Goal: Communication & Community: Answer question/provide support

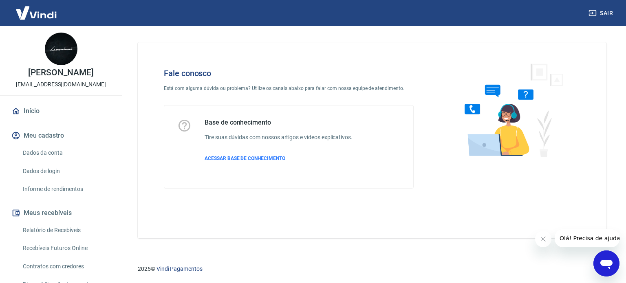
click at [605, 263] on icon "Abrir janela de mensagens" at bounding box center [607, 265] width 12 height 10
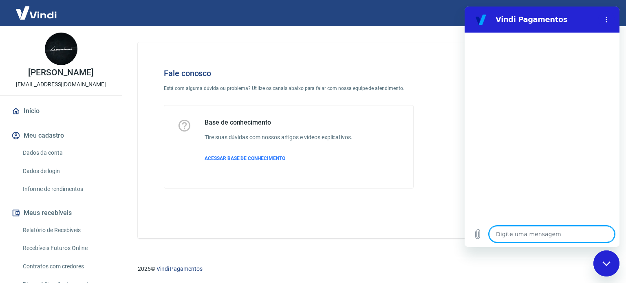
click at [508, 231] on textarea at bounding box center [552, 234] width 126 height 16
type textarea "O"
type textarea "x"
type textarea "Ol"
type textarea "x"
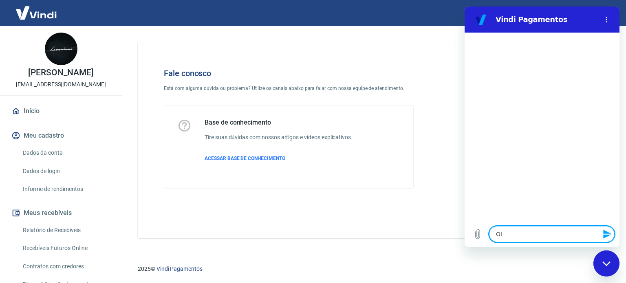
type textarea "Olá"
type textarea "x"
type textarea "Olá7"
type textarea "x"
type textarea "Olá"
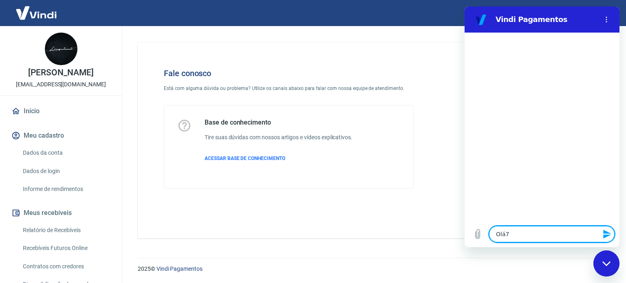
type textarea "x"
click at [560, 230] on textarea at bounding box center [552, 234] width 126 height 16
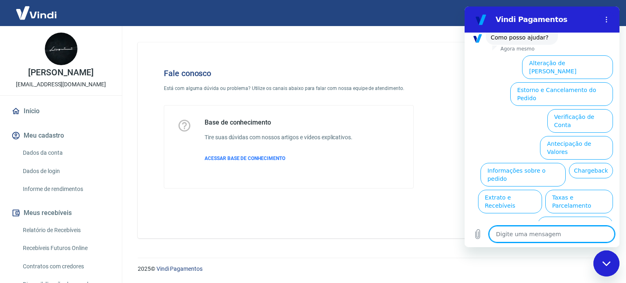
scroll to position [62, 0]
click at [585, 163] on button "Chargeback" at bounding box center [591, 170] width 44 height 15
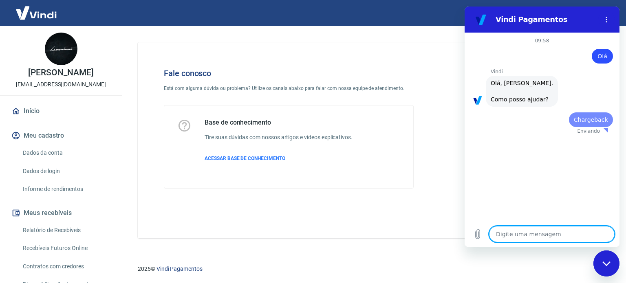
scroll to position [0, 0]
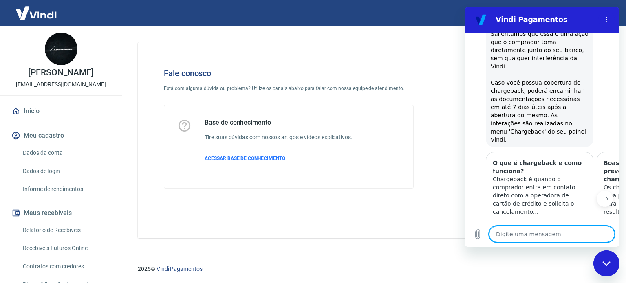
type textarea "x"
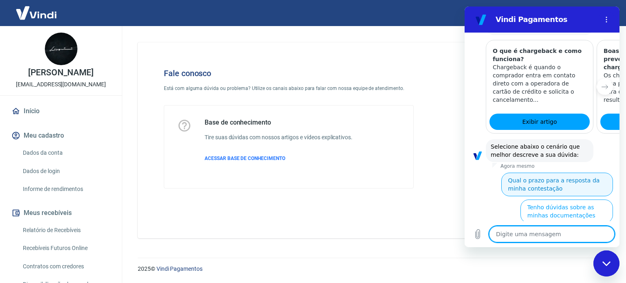
scroll to position [305, 0]
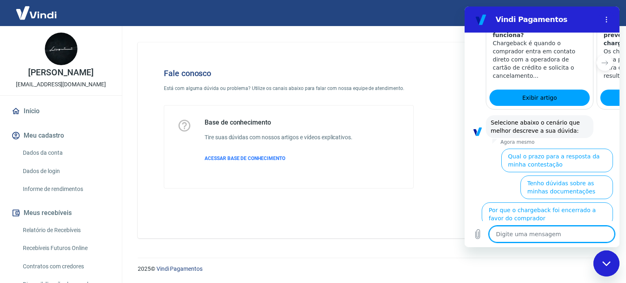
click at [523, 232] on textarea at bounding box center [552, 234] width 126 height 16
type textarea "F"
type textarea "x"
type textarea "Fa"
type textarea "x"
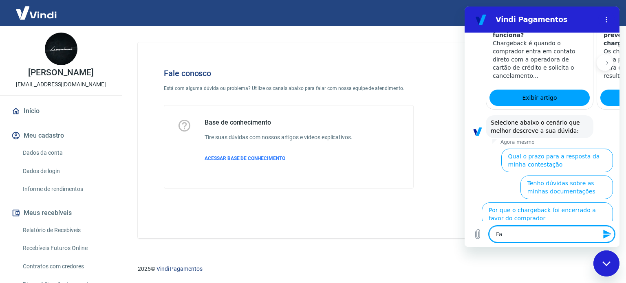
type textarea "Fal"
type textarea "x"
type textarea "Fala"
type textarea "x"
type textarea "Falar"
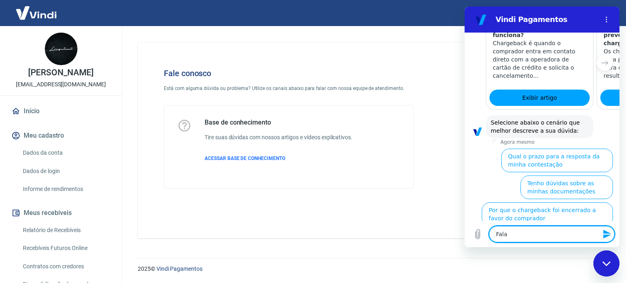
type textarea "x"
type textarea "Falar"
type textarea "x"
type textarea "Falar c"
type textarea "x"
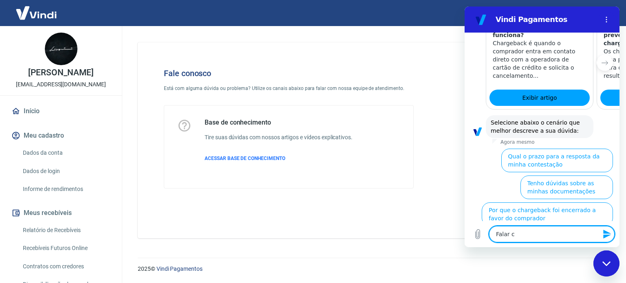
type textarea "Falar co"
type textarea "x"
type textarea "Falar com"
type textarea "x"
type textarea "Falar com"
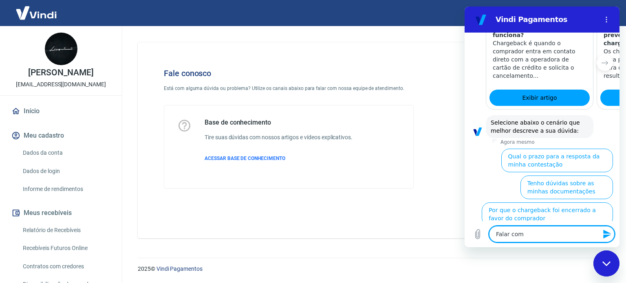
type textarea "x"
type textarea "Falar com u"
type textarea "x"
type textarea "Falar com um"
type textarea "x"
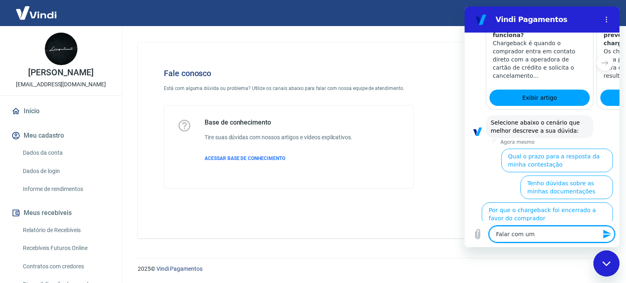
type textarea "Falar com um"
type textarea "x"
type textarea "Falar com um a"
type textarea "x"
type textarea "Falar com um at"
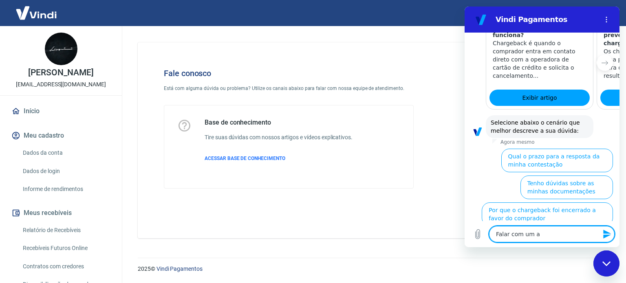
type textarea "x"
type textarea "Falar com um ate"
type textarea "x"
type textarea "Falar com um [GEOGRAPHIC_DATA]"
type textarea "x"
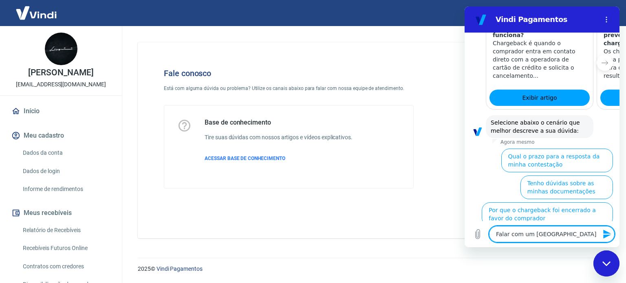
type textarea "Falar com um atend"
type textarea "x"
type textarea "Falar com um atende"
type textarea "x"
type textarea "Falar com um atenden"
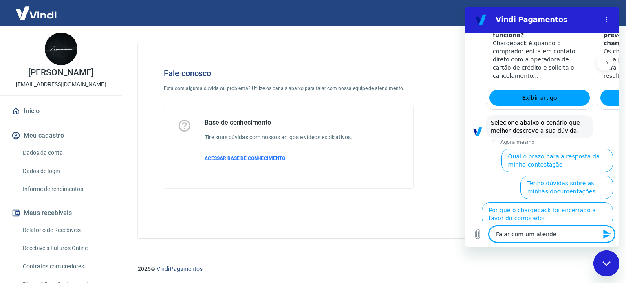
type textarea "x"
type textarea "Falar com um atendent"
type textarea "x"
type textarea "Falar com um atendente"
type textarea "x"
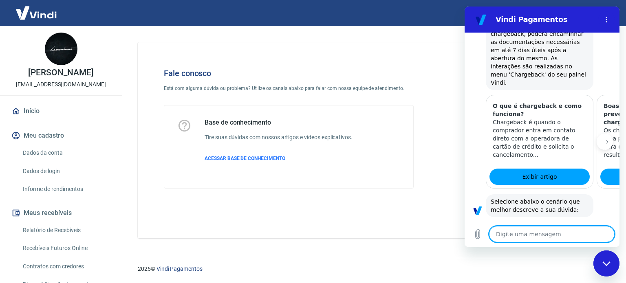
type textarea "x"
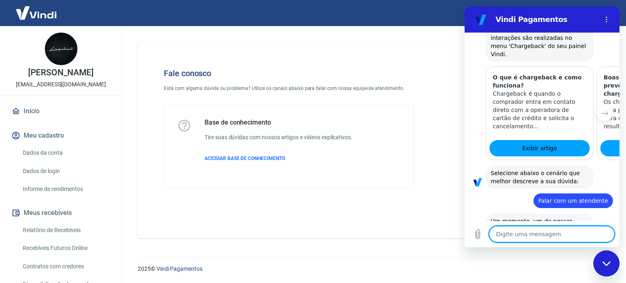
scroll to position [292, 0]
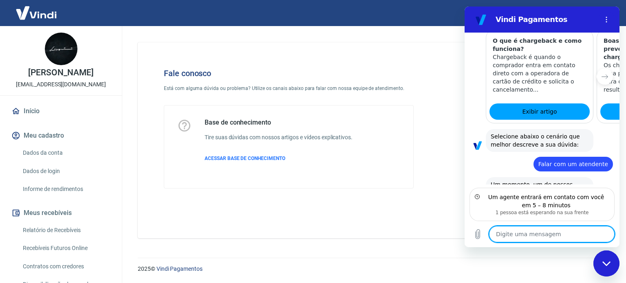
click at [543, 230] on textarea at bounding box center [552, 234] width 126 height 16
type textarea "B"
type textarea "x"
type textarea "Bo"
type textarea "x"
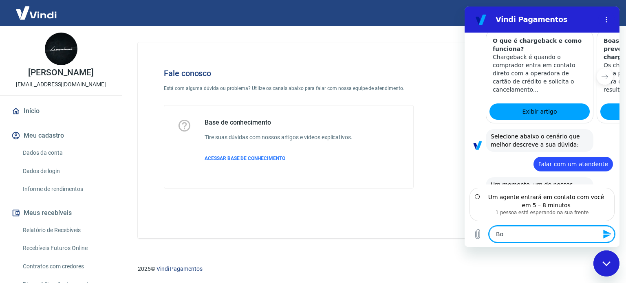
type textarea "Boa"
type textarea "x"
type textarea "Boa"
type textarea "x"
type textarea "Boa t"
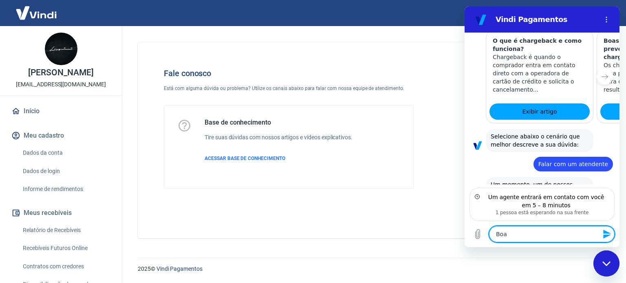
type textarea "x"
type textarea "Boa ta"
type textarea "x"
type textarea "Boa tar"
type textarea "x"
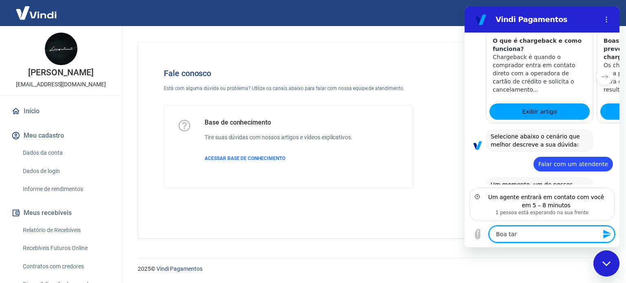
type textarea "Boa tare"
type textarea "x"
type textarea "Boa tar"
type textarea "x"
type textarea "Boa ta"
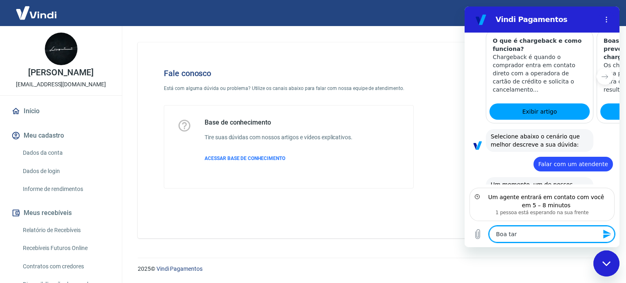
type textarea "x"
type textarea "Boa t"
type textarea "x"
type textarea "Boa"
type textarea "x"
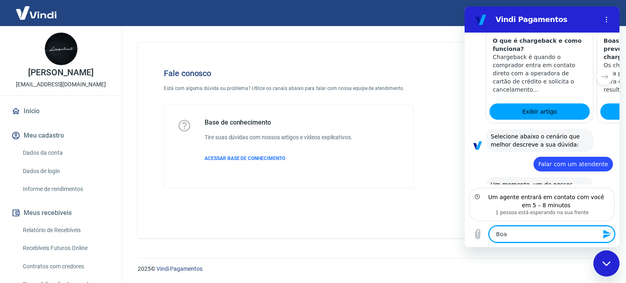
type textarea "Boa T"
type textarea "x"
type textarea "Boa Ta"
type textarea "x"
type textarea "Boa Tar"
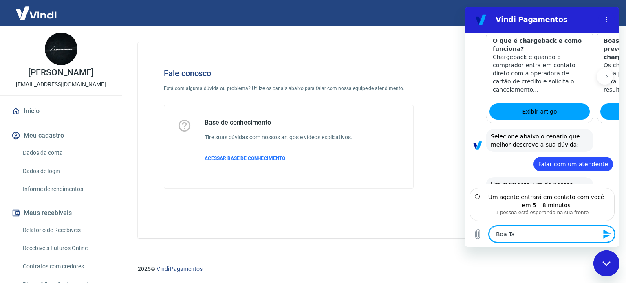
type textarea "x"
type textarea "Boa Tard"
type textarea "x"
type textarea "Boa Tarde"
type textarea "x"
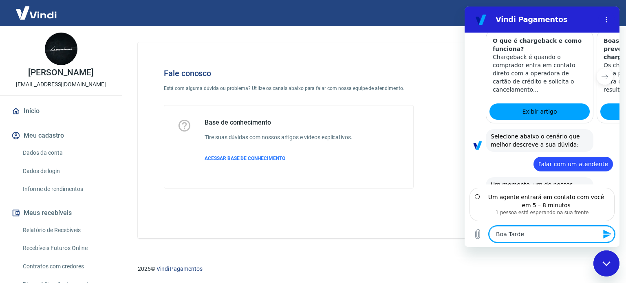
type textarea "Boa Tarde,"
type textarea "x"
type textarea "Boa Tarde,"
type textarea "x"
type textarea "Boa Tarde, S"
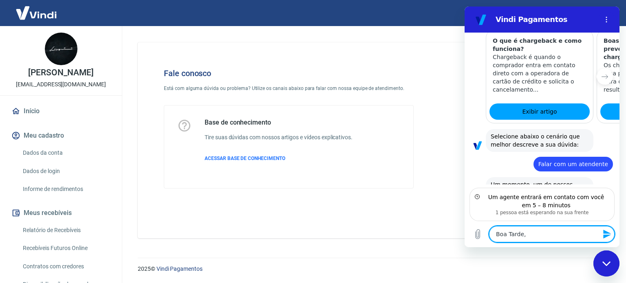
type textarea "x"
type textarea "Boa Tarde,"
type textarea "x"
type textarea "Boa Tarde, R"
type textarea "x"
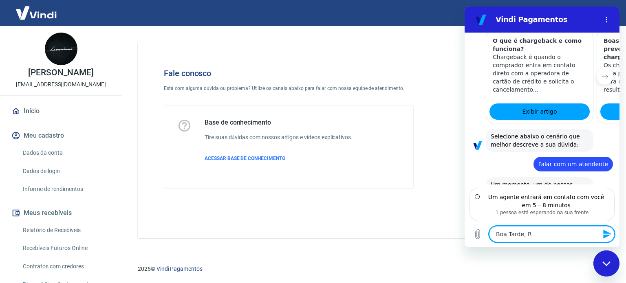
type textarea "Boa Tarde, Re"
type textarea "x"
type textarea "Boa Tarde, Ref"
type textarea "x"
type textarea "Boa Tarde, Refe"
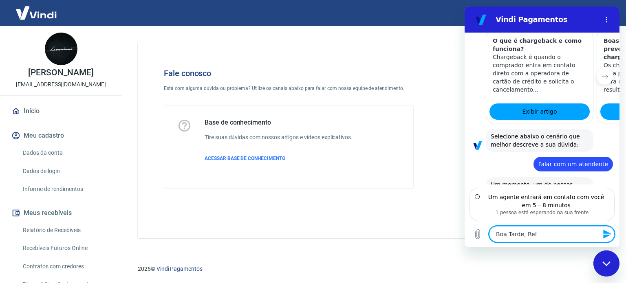
type textarea "x"
type textarea "Boa Tarde, Refer"
type textarea "x"
type textarea "Boa Tarde, Refere"
type textarea "x"
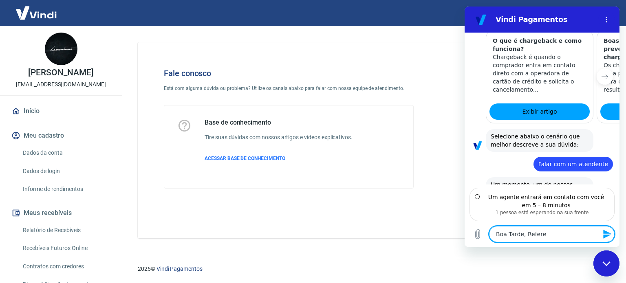
type textarea "Boa Tarde, Referen"
type textarea "x"
type textarea "Boa Tarde, Referent"
type textarea "x"
type textarea "Boa Tarde, Referente"
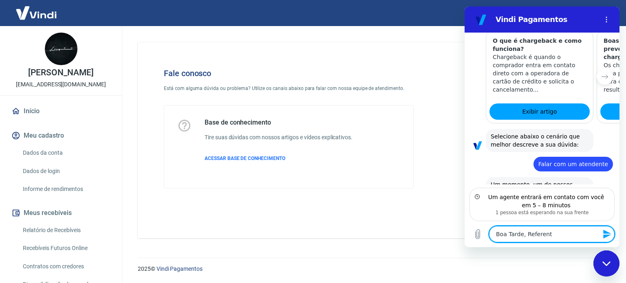
type textarea "x"
type textarea "Boa Tarde, Referente"
type textarea "x"
type textarea "Boa Tarde, Referente a"
type textarea "x"
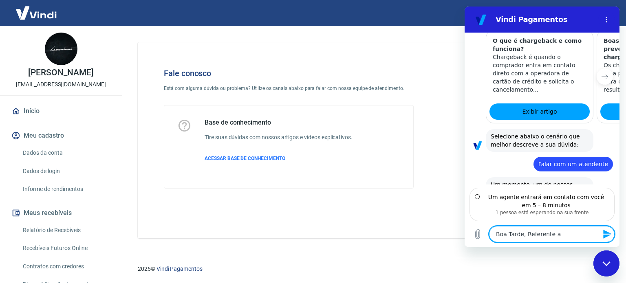
type textarea "Boa Tarde, Referente a"
type textarea "x"
type textarea "Boa Tarde, Referente a d"
type textarea "x"
type textarea "Boa Tarde, Referente a do"
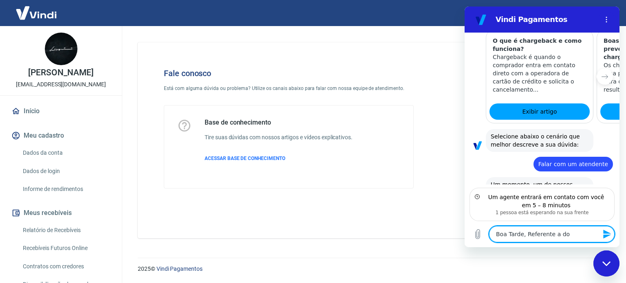
type textarea "x"
type textarea "Boa Tarde, Referente a doc"
type textarea "x"
type textarea "Boa Tarde, Referente a docu"
type textarea "x"
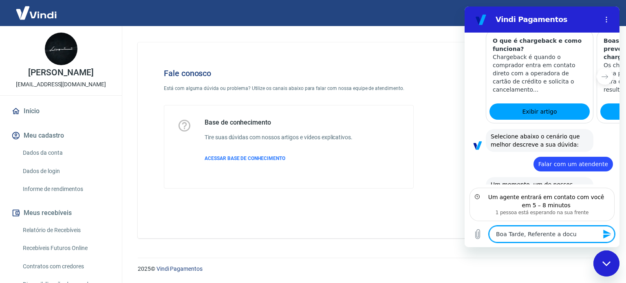
type textarea "Boa Tarde, Referente a docum"
type textarea "x"
type textarea "Boa Tarde, Referente a docume"
type textarea "x"
type textarea "Boa Tarde, Referente a documen"
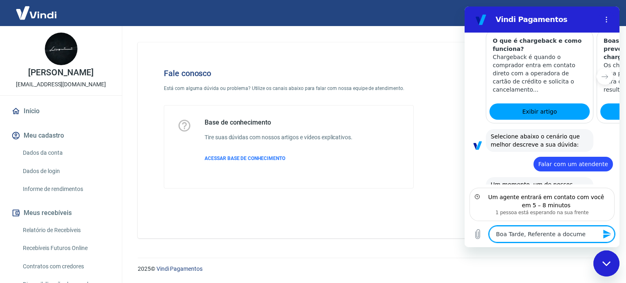
type textarea "x"
type textarea "Boa Tarde, Referente a document"
type textarea "x"
type textarea "Boa Tarde, Referente a documenta"
type textarea "x"
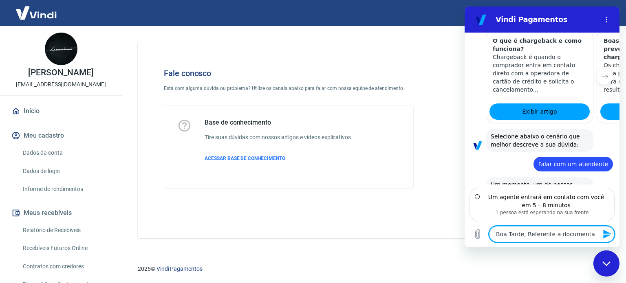
type textarea "Boa Tarde, Referente a documentaç"
type textarea "x"
type textarea "Boa Tarde, Referente a documentaçã"
type textarea "x"
type textarea "Boa Tarde, Referente a documentação"
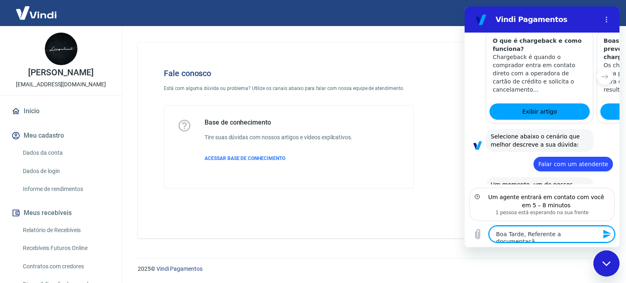
type textarea "x"
type textarea "Boa Tarde, Referente a documentação"
type textarea "x"
type textarea "Boa Tarde, Referente a documentação d"
type textarea "x"
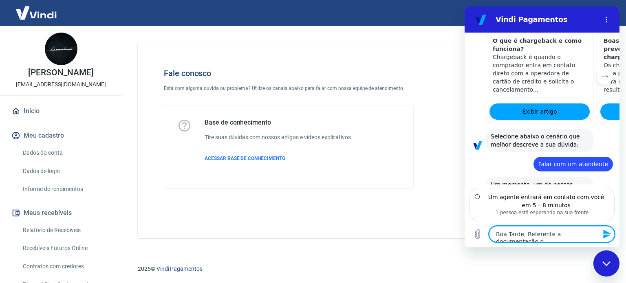
type textarea "Boa Tarde, Referente a documentação do"
type textarea "x"
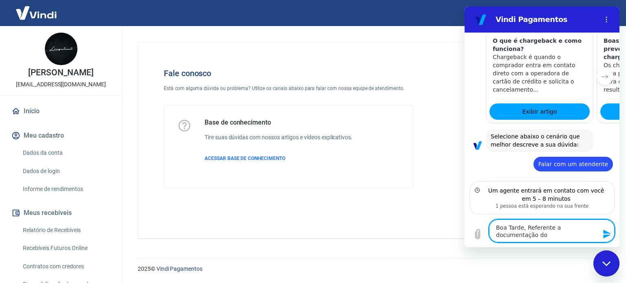
type textarea "Boa Tarde, Referente a documentação do"
type textarea "x"
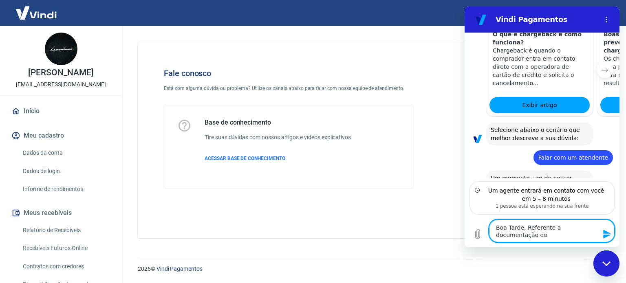
type textarea "Boa Tarde, Referente a documentação do C"
type textarea "x"
type textarea "Boa Tarde, Referente a documentação do Ch"
type textarea "x"
type textarea "Boa Tarde, Referente a documentação do Cha"
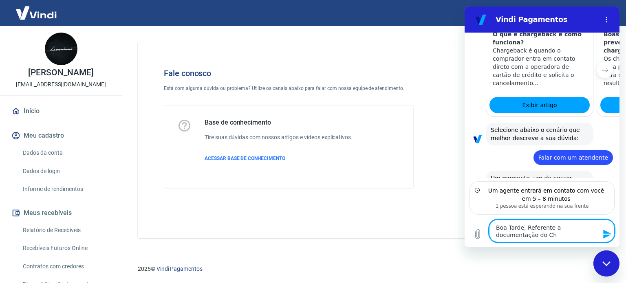
type textarea "x"
type textarea "Boa Tarde, Referente a documentação do Chat"
type textarea "x"
type textarea "Boa Tarde, Referente a documentação do Cha"
type textarea "x"
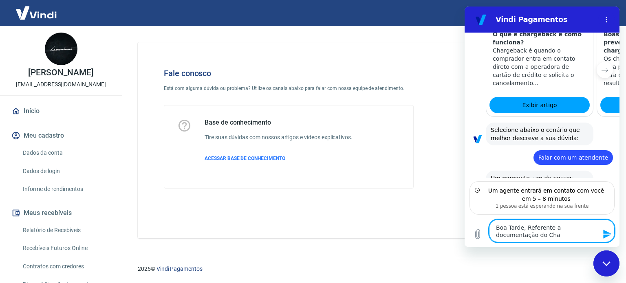
type textarea "Boa Tarde, Referente a documentação do Char"
type textarea "x"
type textarea "Boa Tarde, Referente a documentação do Charg"
type textarea "x"
type textarea "Boa Tarde, Referente a documentação do Charge"
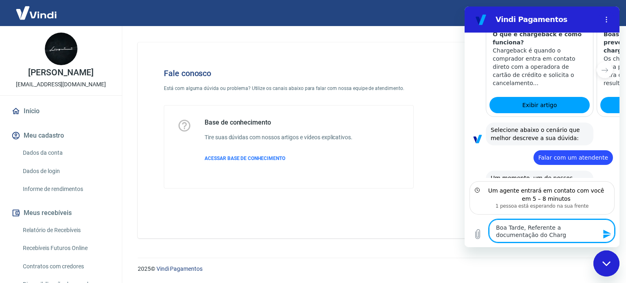
type textarea "x"
type textarea "Boa Tarde, Referente a documentação do Chargeb"
type textarea "x"
type textarea "Boa Tarde, Referente a documentação do Chargebb"
type textarea "x"
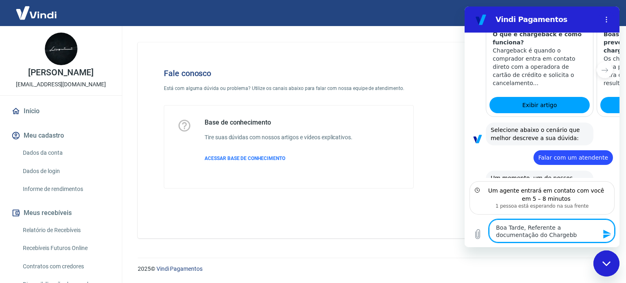
type textarea "Boa Tarde, Referente a documentação do Chargeb"
type textarea "x"
type textarea "Boa Tarde, Referente a documentação do Charge"
type textarea "x"
type textarea "Boa Tarde, Referente a documentação do Chargeb"
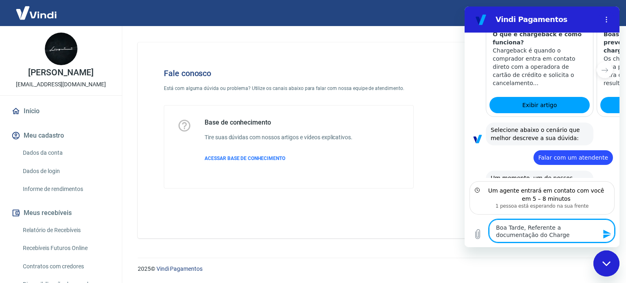
type textarea "x"
type textarea "Boa Tarde, Referente a documentação do Chargeba"
type textarea "x"
type textarea "Boa Tarde, Referente a documentação do Chargebac"
type textarea "x"
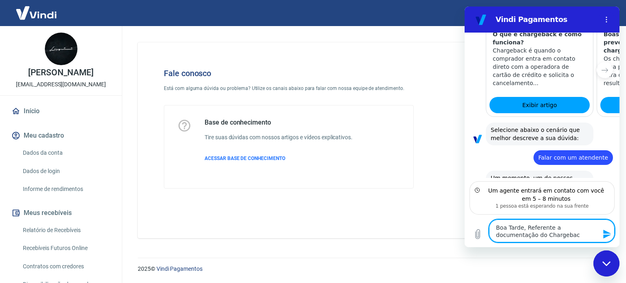
type textarea "Boa Tarde, Referente a documentação do Chargeback"
type textarea "x"
type textarea "Boa Tarde, Referente a documentação do Chargeback"
type textarea "x"
type textarea "Boa Tarde, Referente a documentação do Chargeback d"
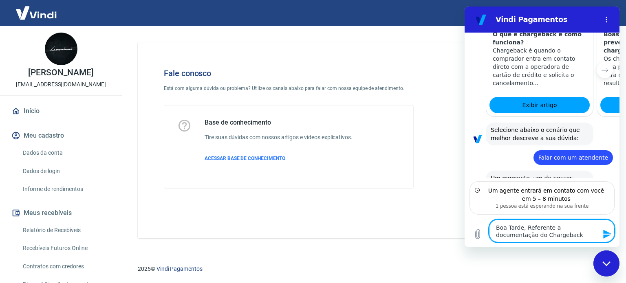
type textarea "x"
type textarea "Boa Tarde, Referente a documentação do Chargeback do"
type textarea "x"
type textarea "Boa Tarde, Referente a documentação do Chargeback do"
type textarea "x"
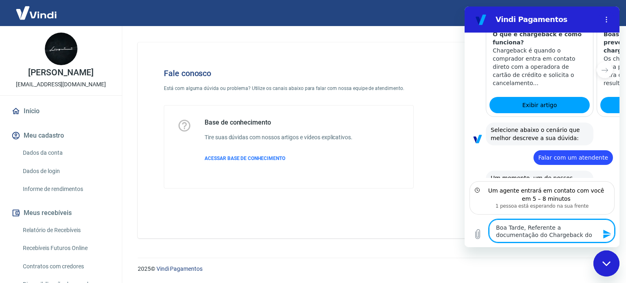
type textarea "Boa Tarde, Referente a documentação do Chargeback do p"
type textarea "x"
type textarea "Boa Tarde, Referente a documentação do Chargeback do pe"
type textarea "x"
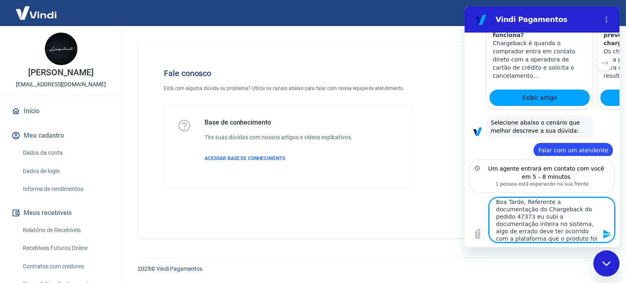
scroll to position [11, 0]
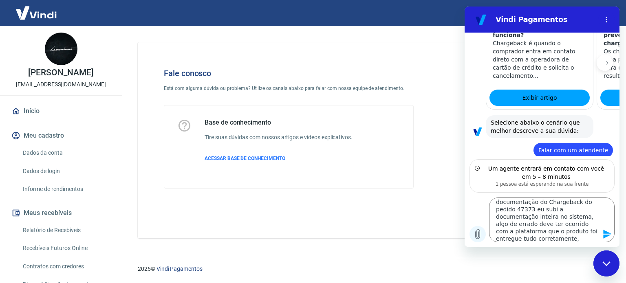
click at [477, 239] on icon "Carregar arquivo" at bounding box center [478, 234] width 4 height 9
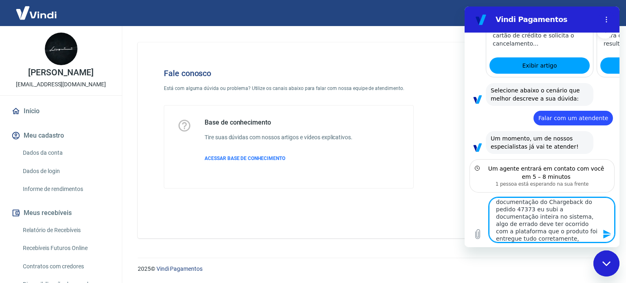
scroll to position [337, 0]
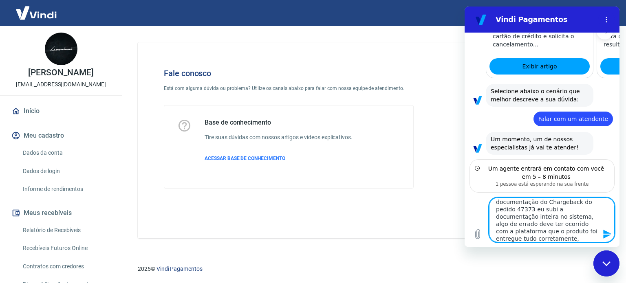
click at [576, 236] on textarea "Boa Tarde, Referente a documentação do Chargeback do pedido 47373 eu subi a doc…" at bounding box center [552, 220] width 126 height 45
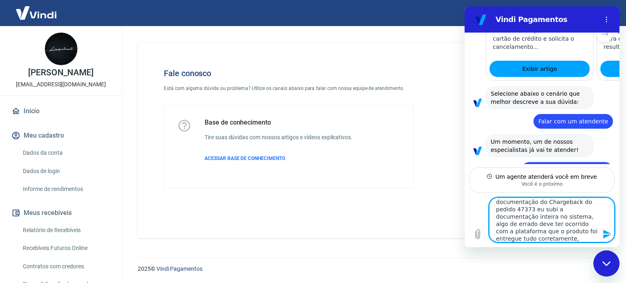
click at [607, 263] on icon "Fechar janela de mensagens" at bounding box center [607, 263] width 9 height 5
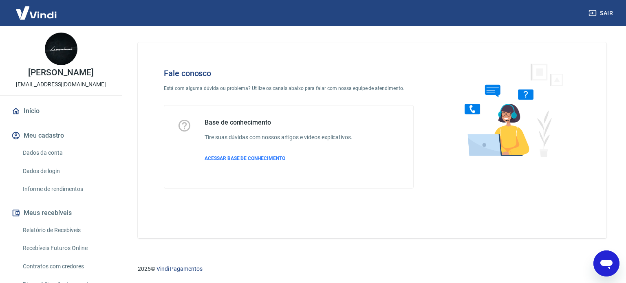
click at [610, 263] on icon "Abrir janela de mensagens" at bounding box center [607, 265] width 12 height 10
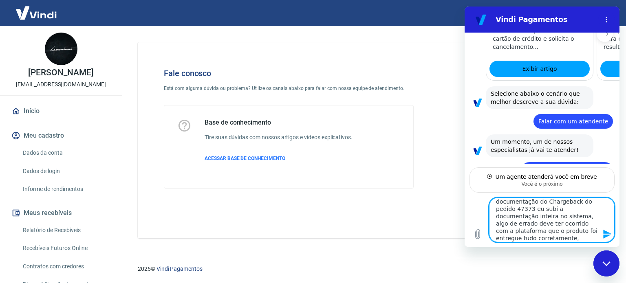
click at [606, 232] on icon "Enviar mensagem" at bounding box center [608, 234] width 8 height 9
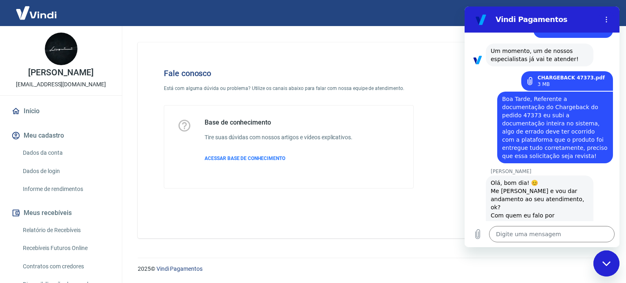
scroll to position [427, 0]
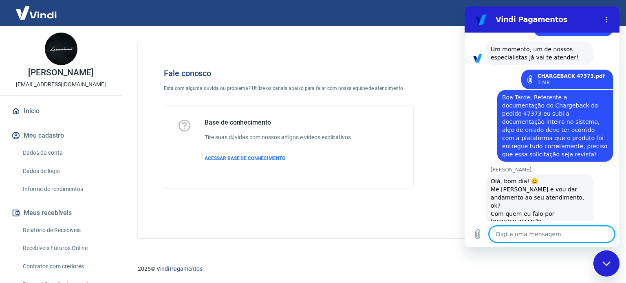
click at [534, 233] on textarea at bounding box center [552, 234] width 126 height 16
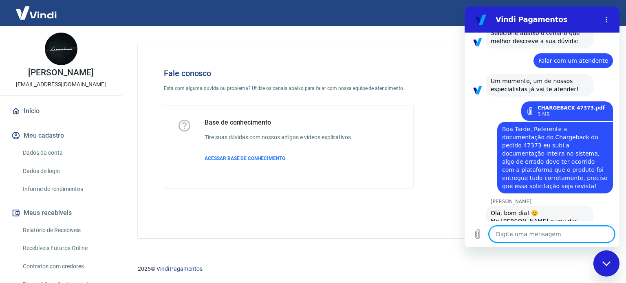
scroll to position [392, 0]
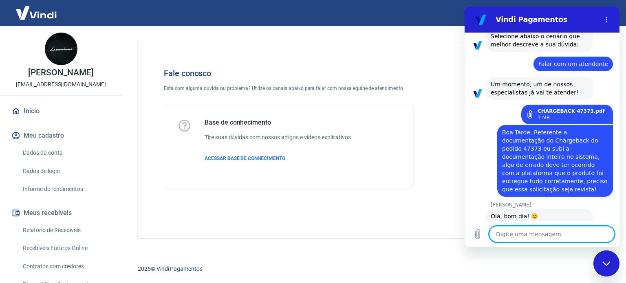
click at [520, 128] on span "Boa Tarde, Referente a documentação do Chargeback do pedido 47373 eu subi a doc…" at bounding box center [555, 160] width 106 height 65
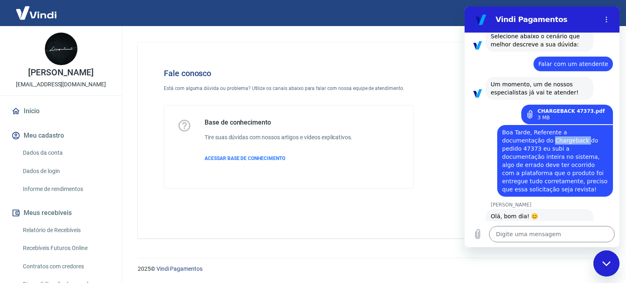
click at [520, 128] on span "Boa Tarde, Referente a documentação do Chargeback do pedido 47373 eu subi a doc…" at bounding box center [555, 160] width 106 height 65
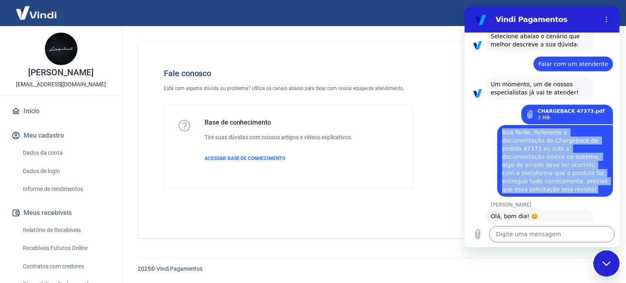
click at [520, 128] on span "Boa Tarde, Referente a documentação do Chargeback do pedido 47373 eu subi a doc…" at bounding box center [555, 160] width 106 height 65
copy span "Boa Tarde, Referente a documentação do Chargeback do pedido 47373 eu subi a doc…"
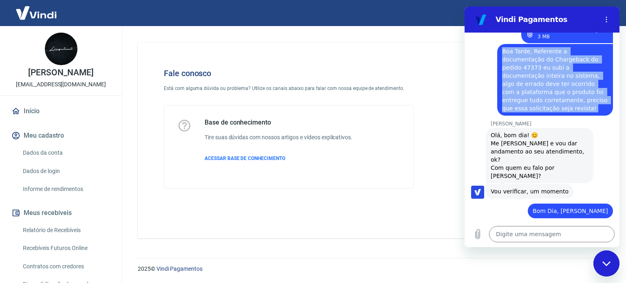
scroll to position [473, 0]
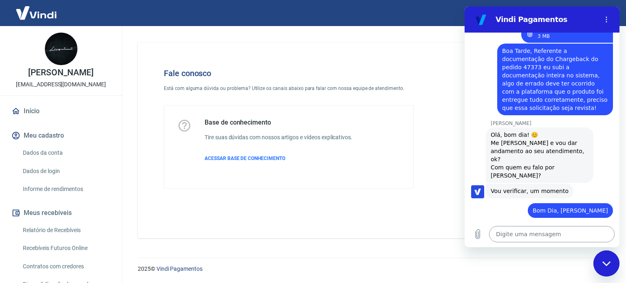
click at [524, 232] on textarea at bounding box center [552, 234] width 126 height 16
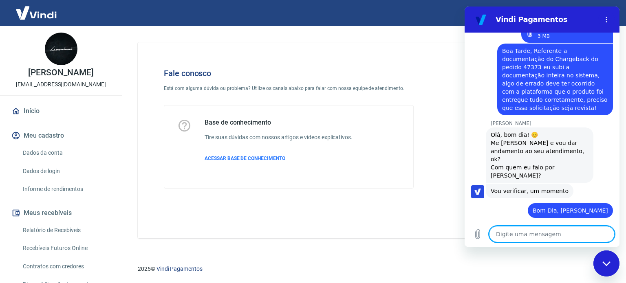
paste textarea "Boa Tarde, Referente a documentação do Chargeback do pedido 47373 eu subi a doc…"
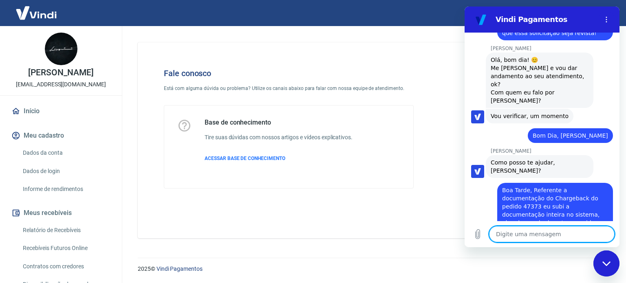
scroll to position [550, 0]
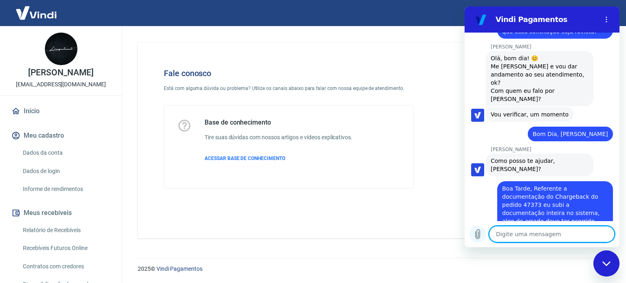
click at [475, 234] on icon "Carregar arquivo" at bounding box center [478, 235] width 10 height 10
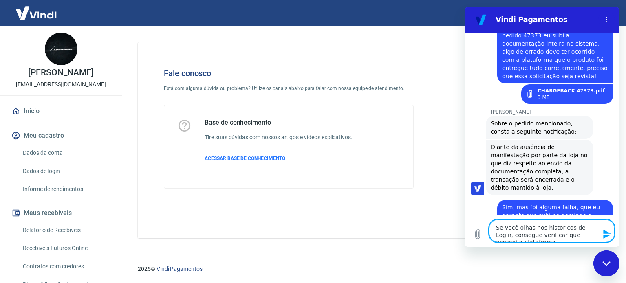
scroll to position [727, 0]
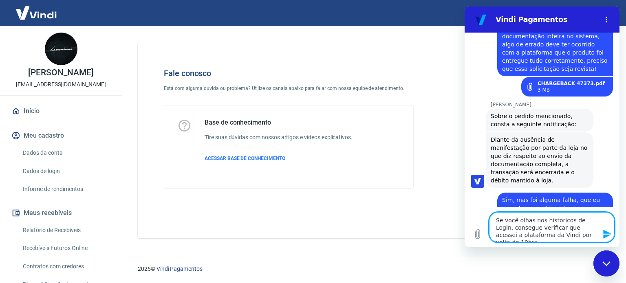
drag, startPoint x: 564, startPoint y: 230, endPoint x: 582, endPoint y: 221, distance: 20.5
click at [583, 220] on textarea "Se você olhas nos historicos de Login, consegue verificar que acessei a platafo…" at bounding box center [552, 227] width 126 height 30
click at [556, 228] on textarea "Se você olhas nos historicos de Login, consegue verificar que acessei a platafo…" at bounding box center [552, 227] width 126 height 30
click at [557, 228] on textarea "Se você olhas nos historicos de Login, consegue verificar que acessei a platafo…" at bounding box center [552, 227] width 126 height 30
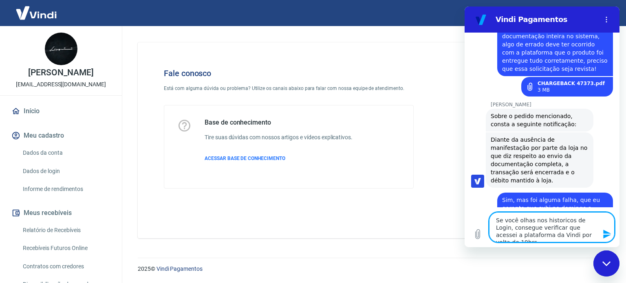
click at [558, 230] on textarea "Se você olhas nos historicos de Login, consegue verificar que acessei a platafo…" at bounding box center [552, 227] width 126 height 30
click at [582, 226] on textarea "Se você olhas nos historicos de Login, consegue verificar que ascessei a plataf…" at bounding box center [552, 227] width 126 height 30
click at [557, 231] on textarea "Se você olhas nos historicos de Login, consegue verificar que ascessei a plataf…" at bounding box center [552, 227] width 126 height 30
click at [561, 230] on textarea "Se você olhas nos historicos de Login, consegue verificar que ascessei a plataf…" at bounding box center [552, 227] width 126 height 30
click at [595, 237] on textarea "Se você olhas nos históricos de Login, consegue verificar que acessei a platafo…" at bounding box center [552, 227] width 126 height 30
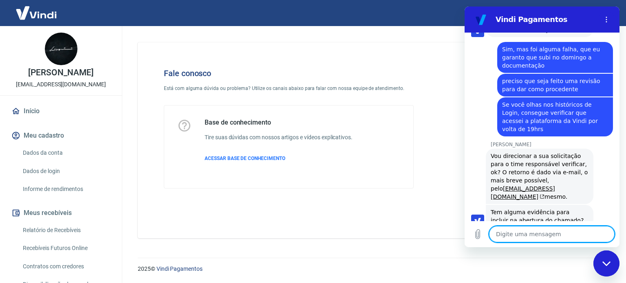
scroll to position [880, 0]
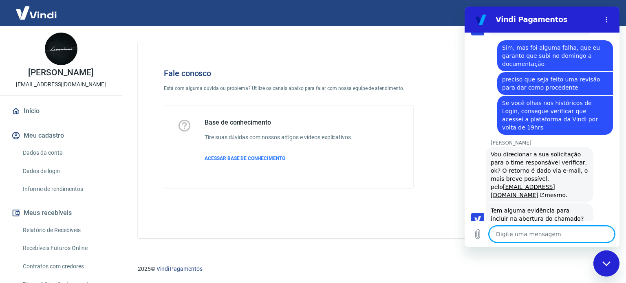
click at [361, 60] on div "Fale conosco Está com alguma dúvida ou problema? Utilize os canais abaixo para …" at bounding box center [289, 128] width 276 height 146
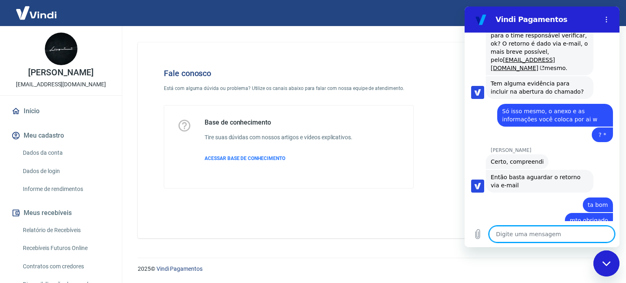
scroll to position [1009, 0]
